Goal: Find specific page/section: Find specific page/section

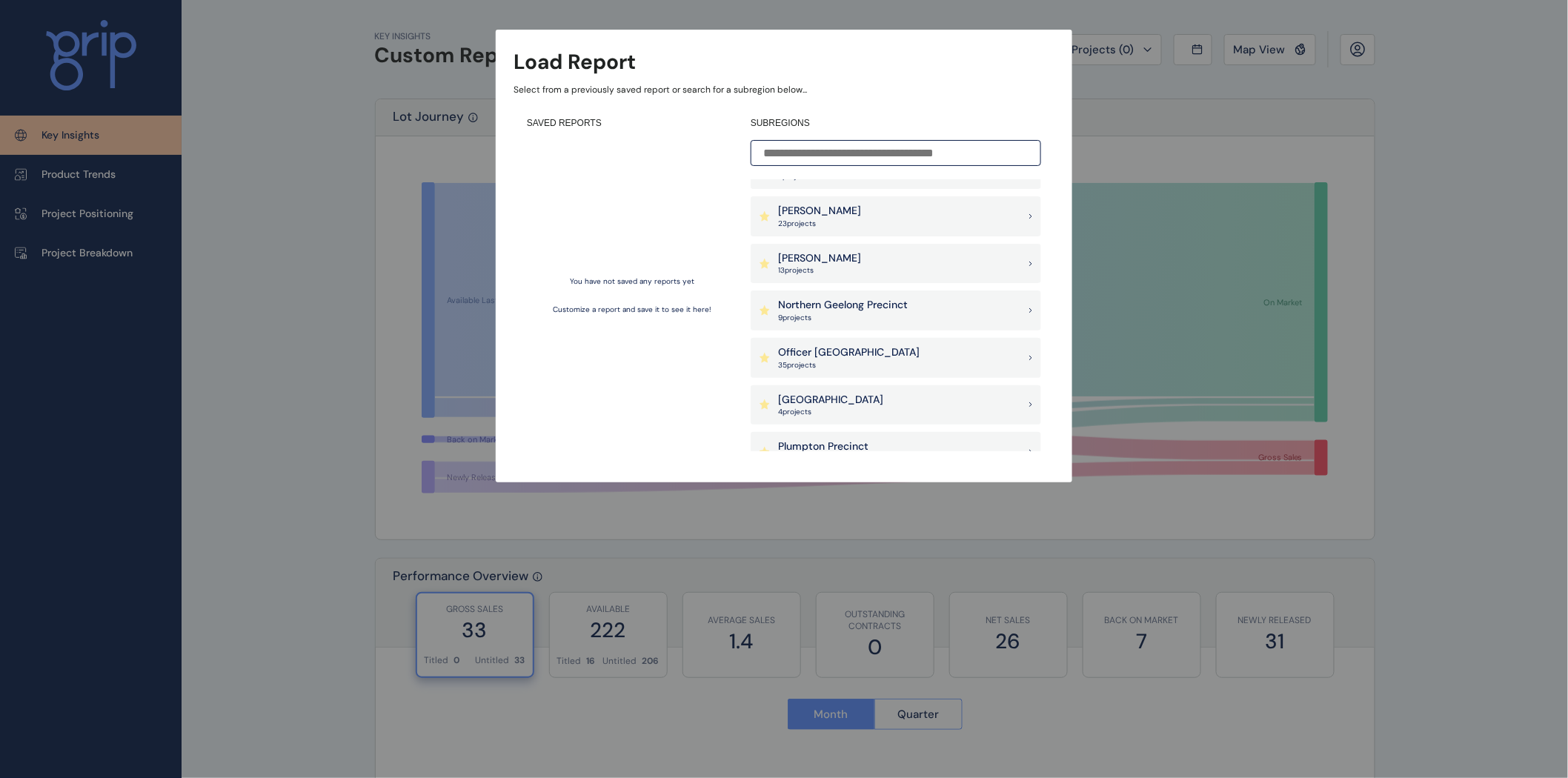
scroll to position [1070, 0]
click at [867, 347] on p "Plumpton Precinct" at bounding box center [823, 349] width 90 height 15
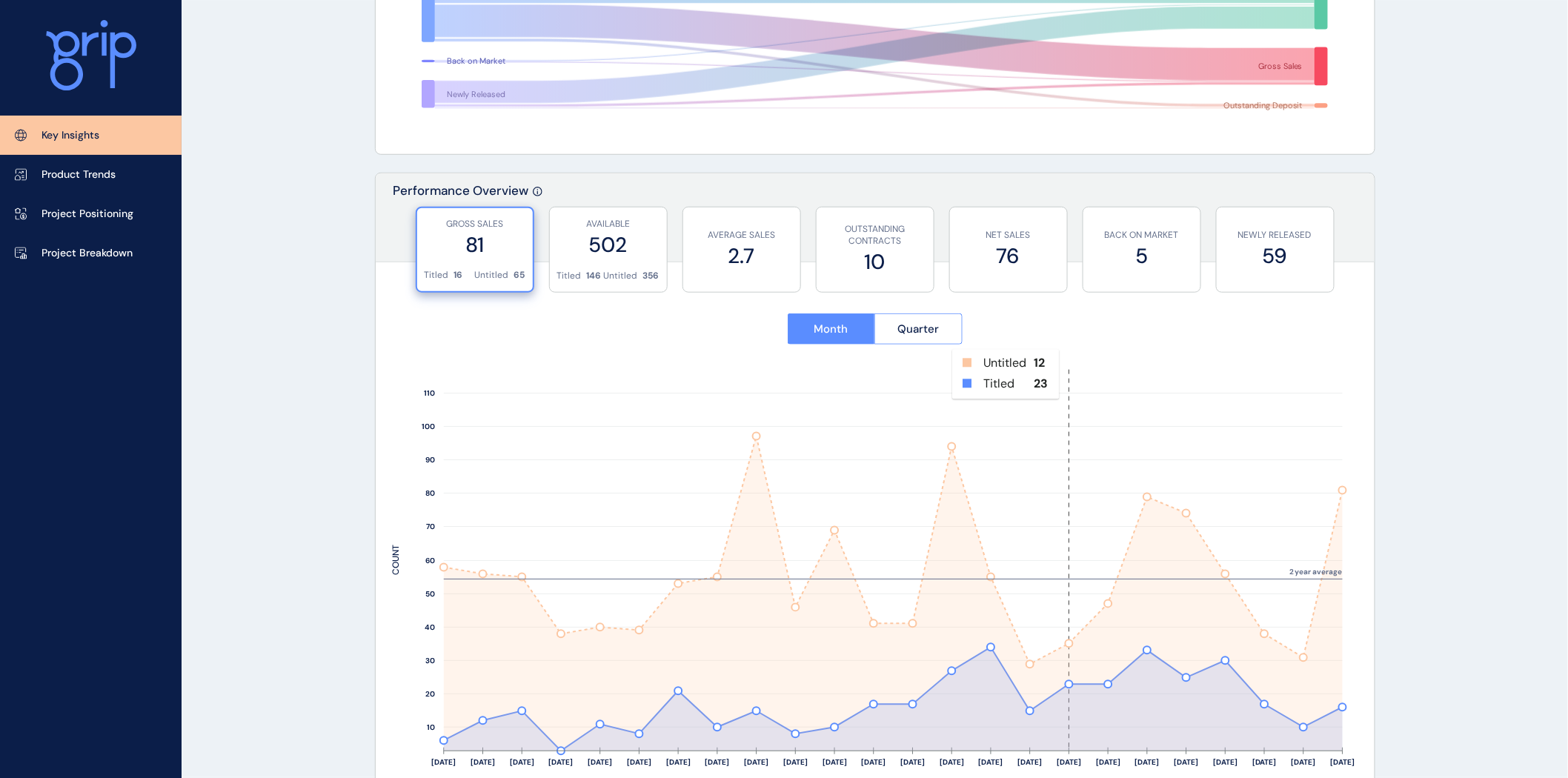
scroll to position [412, 0]
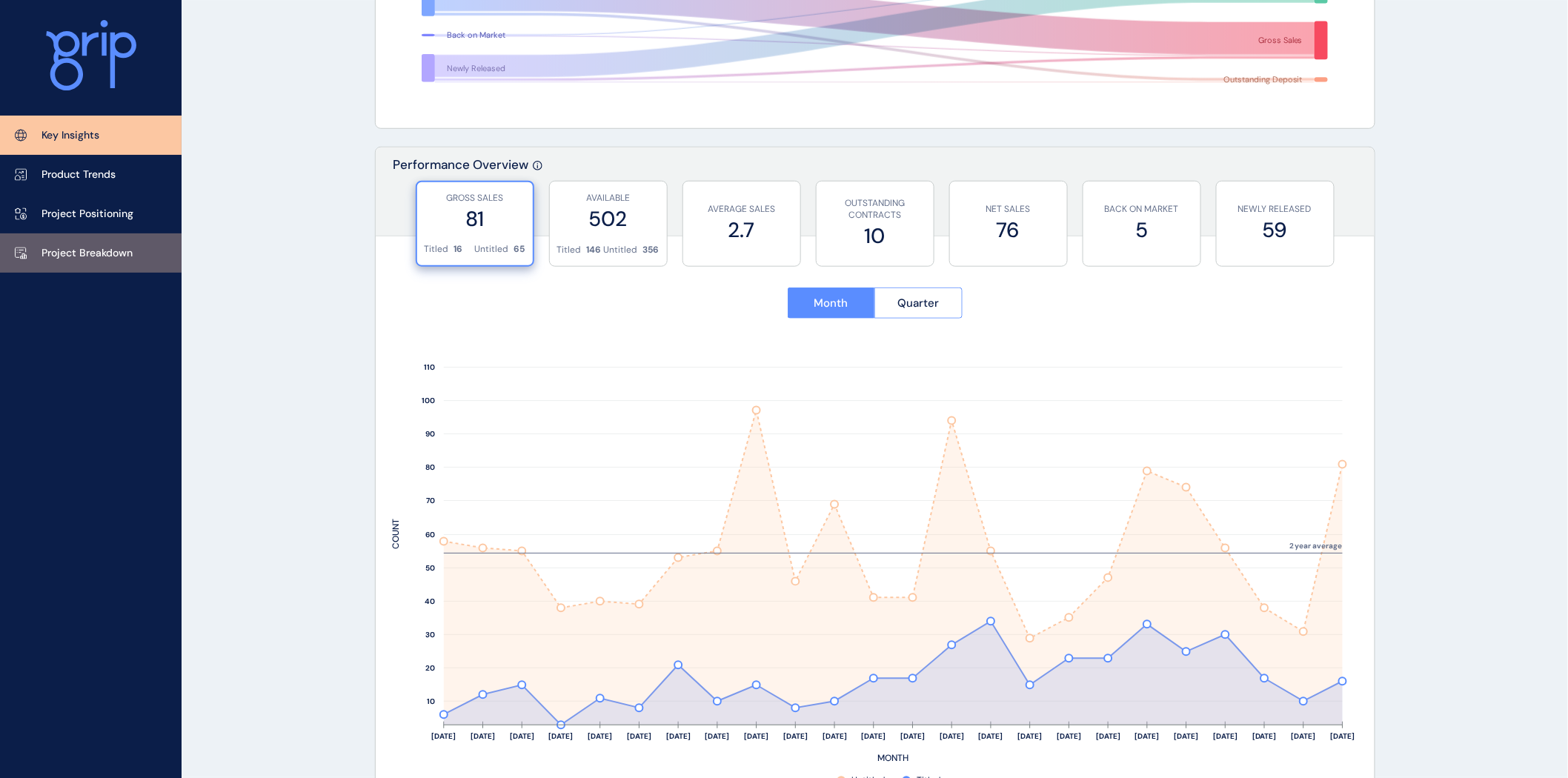
click at [115, 240] on link "Project Breakdown" at bounding box center [91, 253] width 182 height 39
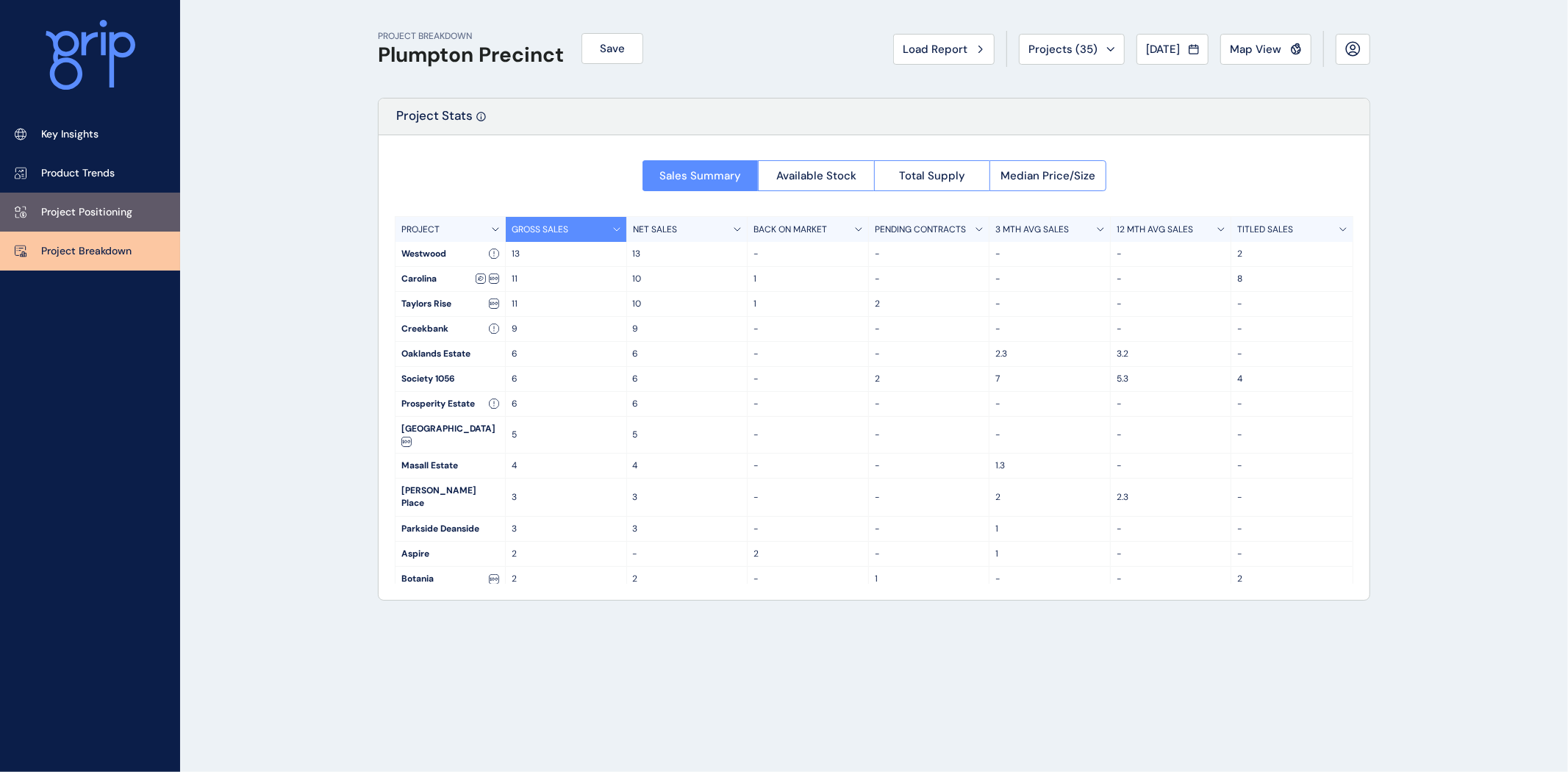
click at [65, 216] on p "Project Positioning" at bounding box center [86, 212] width 91 height 15
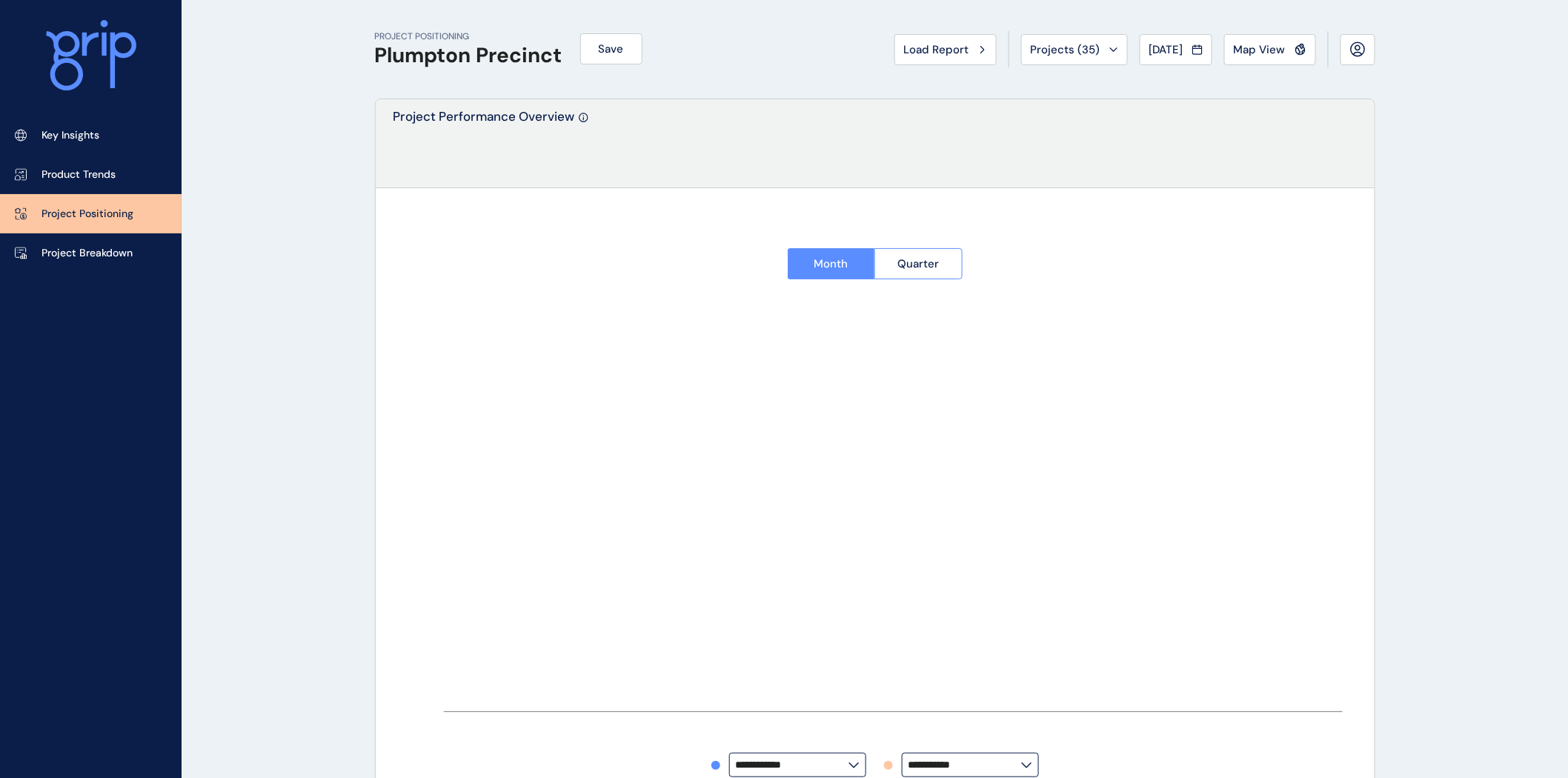
type input "********"
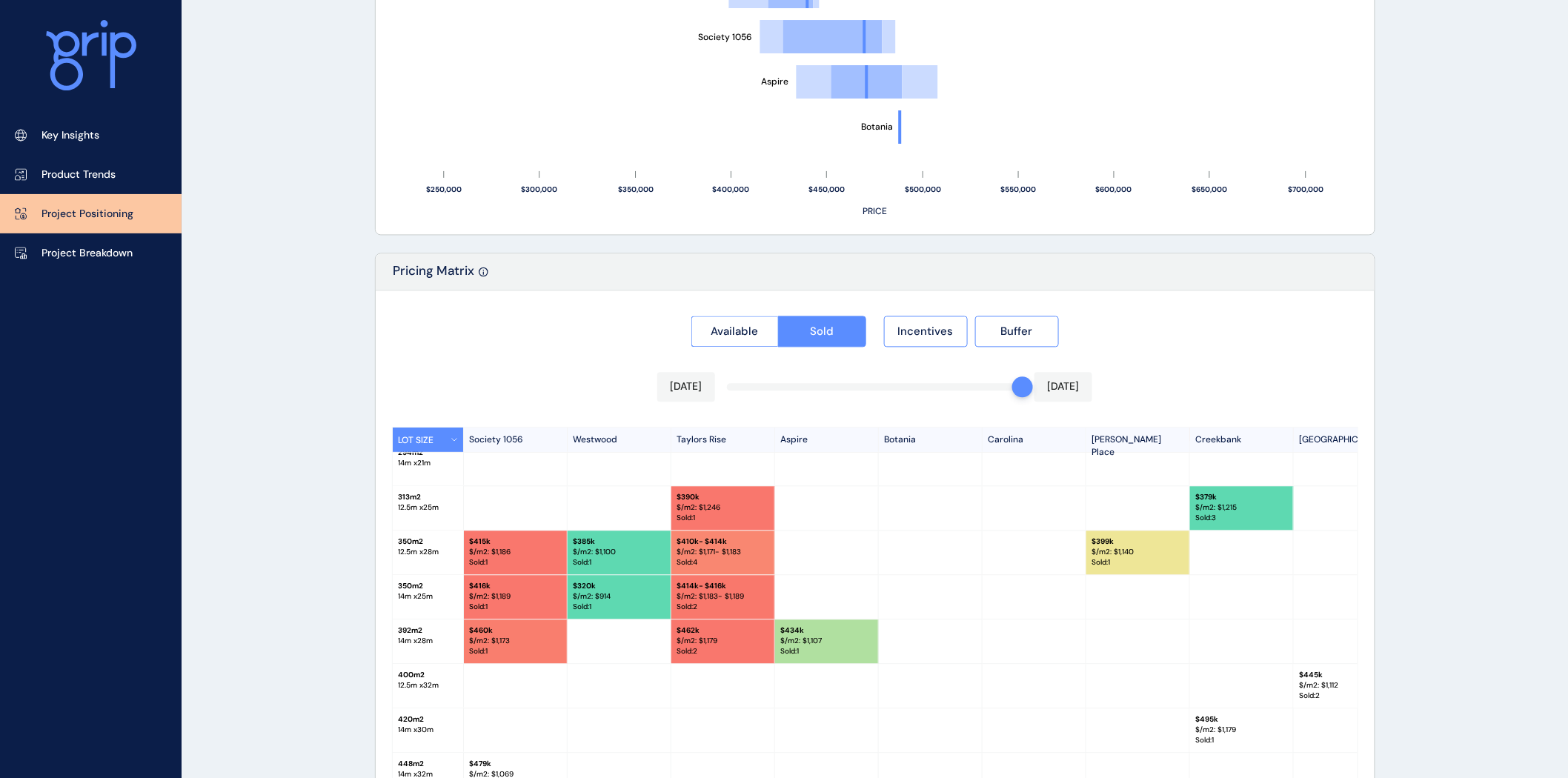
scroll to position [194, 0]
click at [715, 324] on span "Available" at bounding box center [734, 332] width 47 height 15
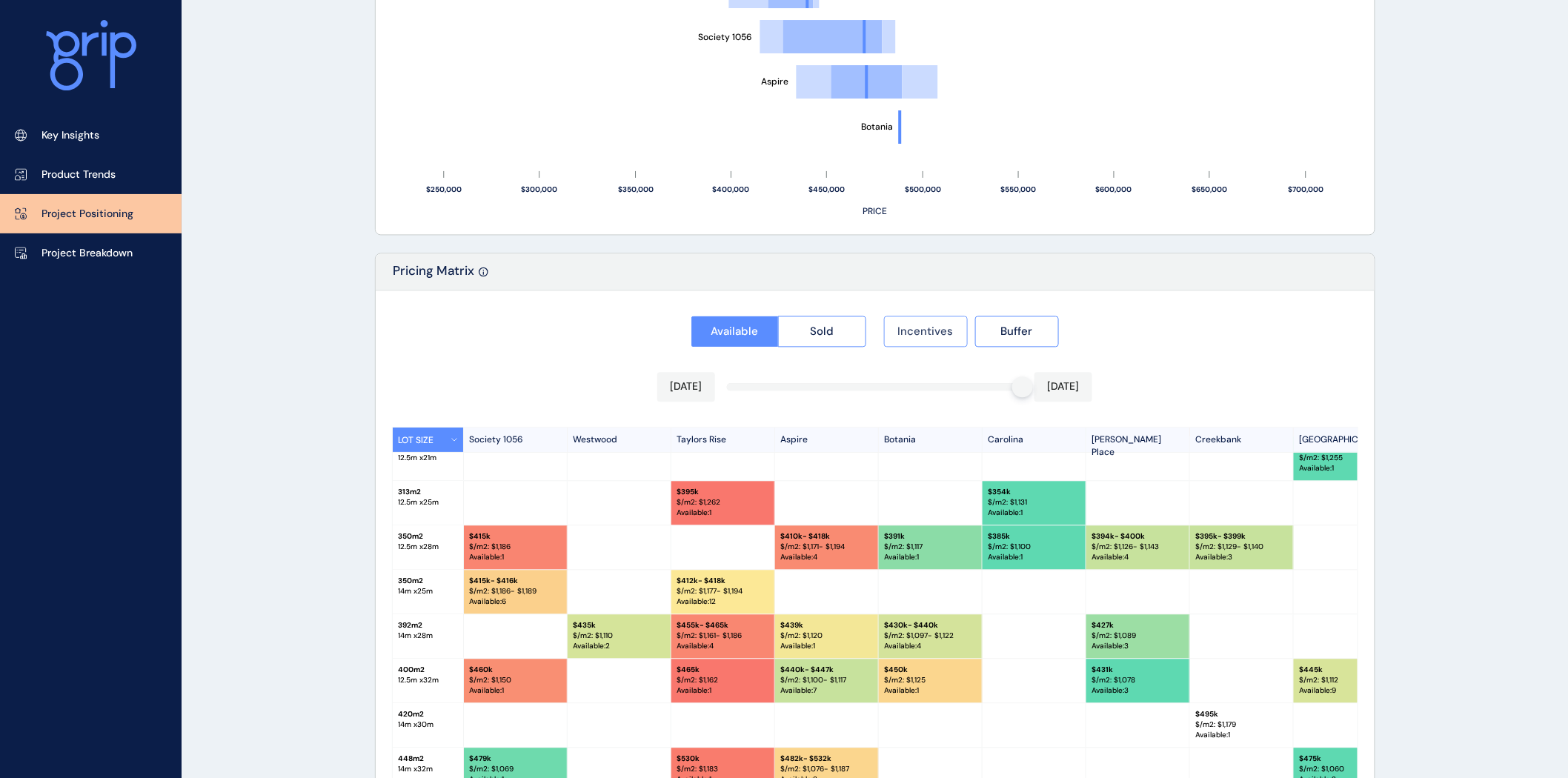
click at [941, 331] on span "Incentives" at bounding box center [926, 332] width 56 height 15
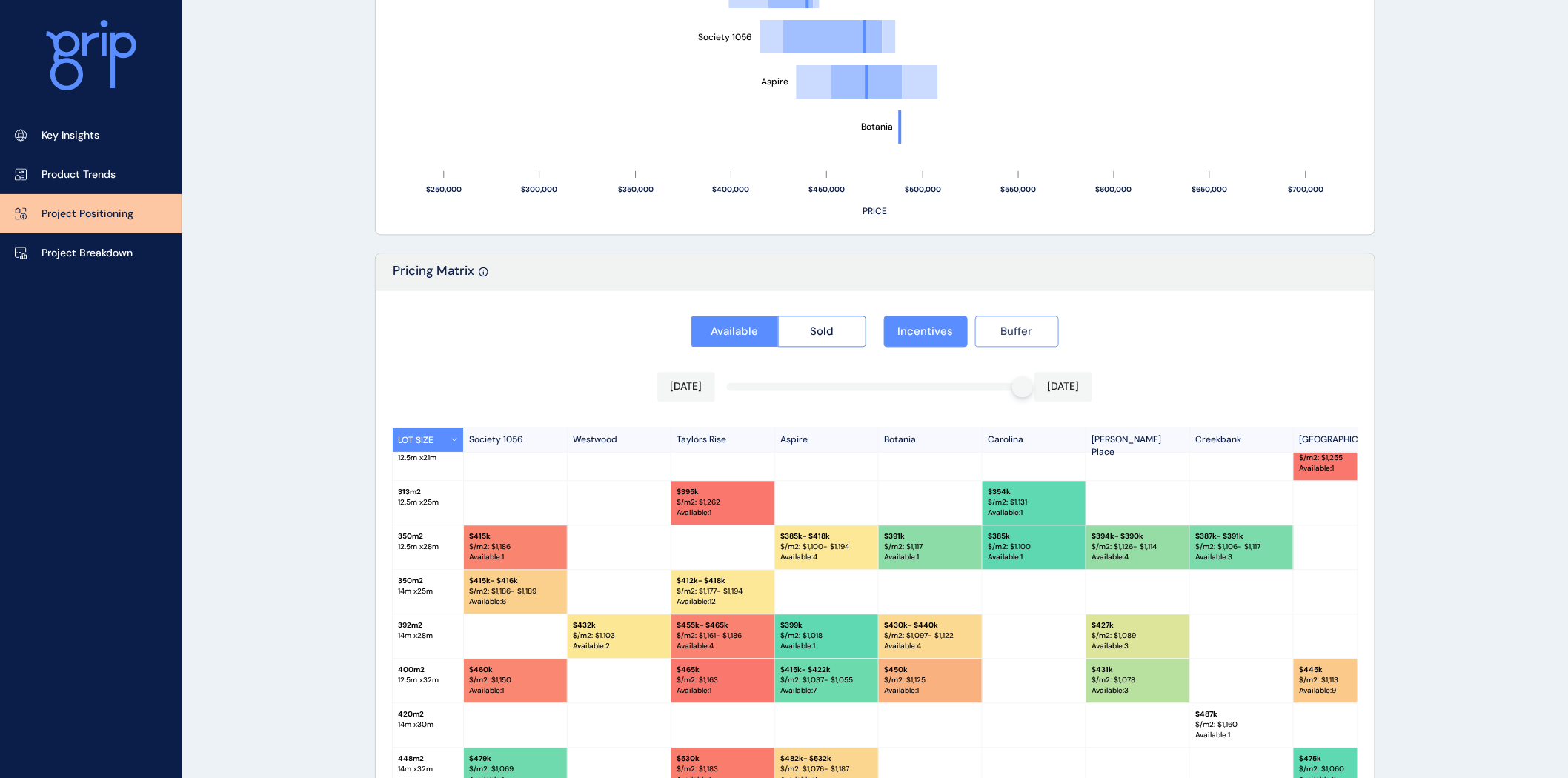
click at [1018, 328] on span "Buffer" at bounding box center [1017, 332] width 32 height 15
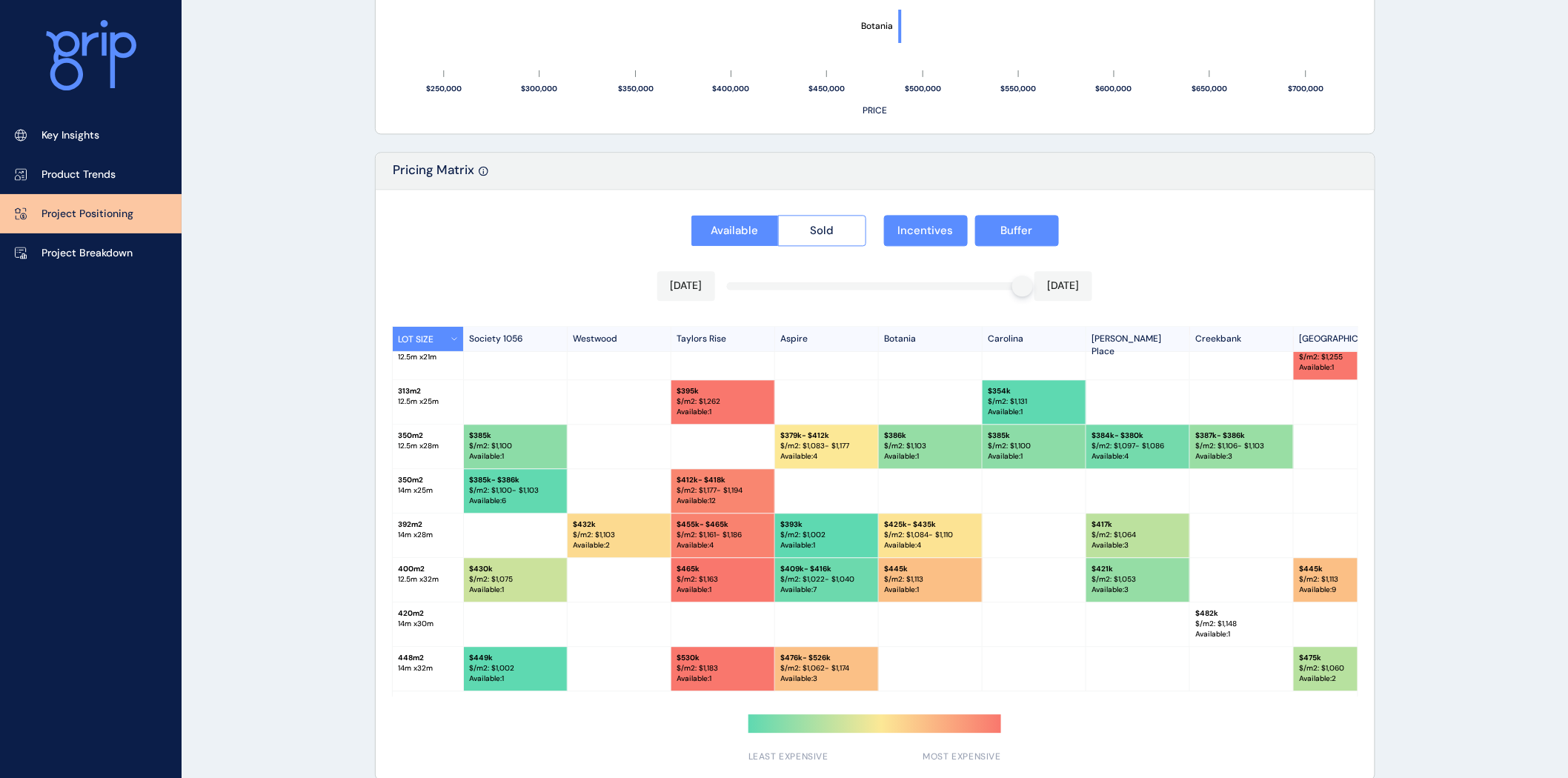
scroll to position [1273, 0]
